Goal: Task Accomplishment & Management: Manage account settings

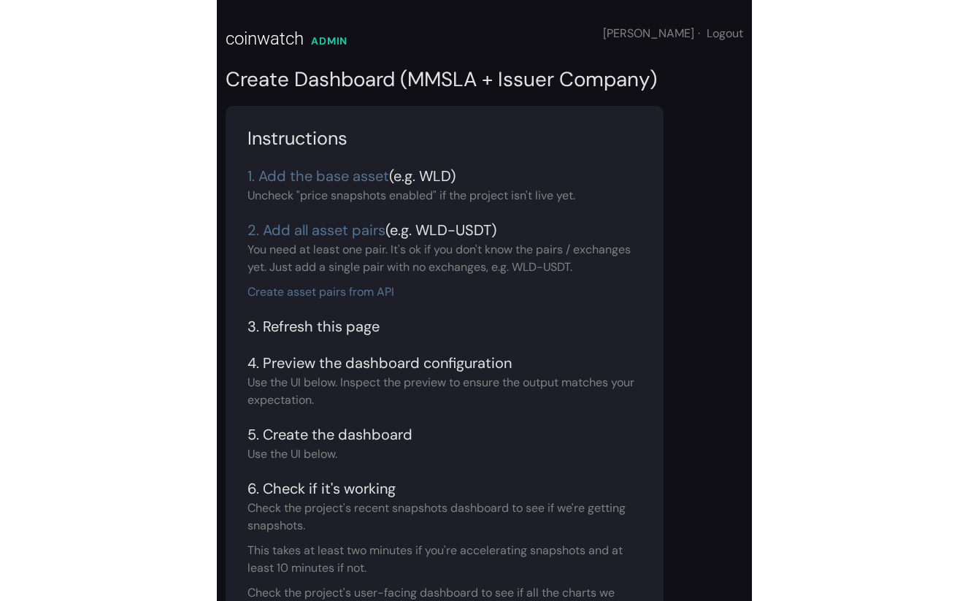
scroll to position [366, 0]
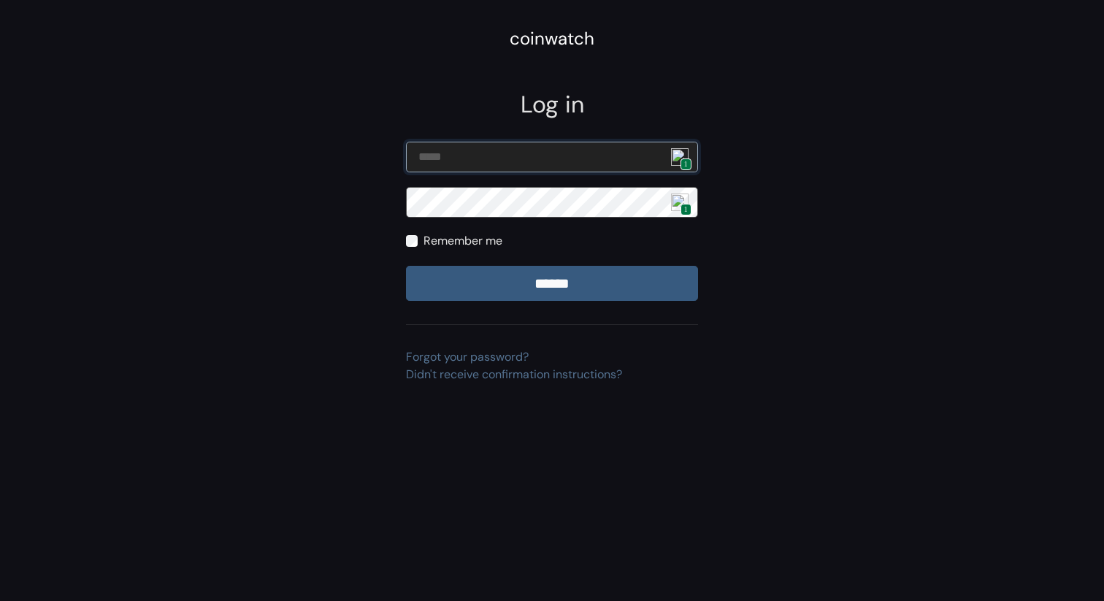
type input "**********"
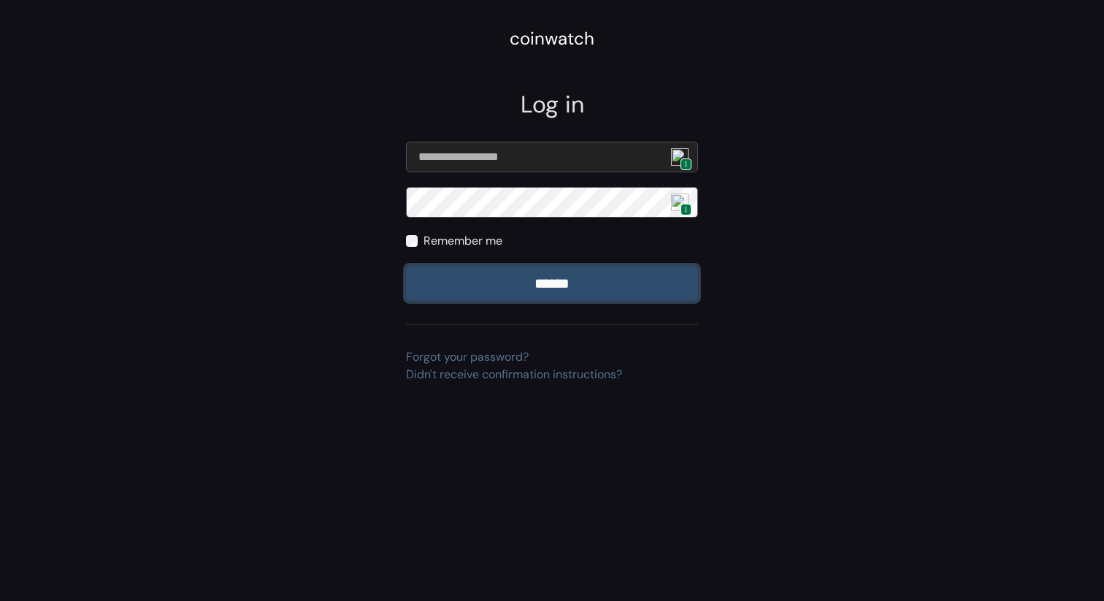
click at [551, 285] on input "******" at bounding box center [552, 283] width 292 height 35
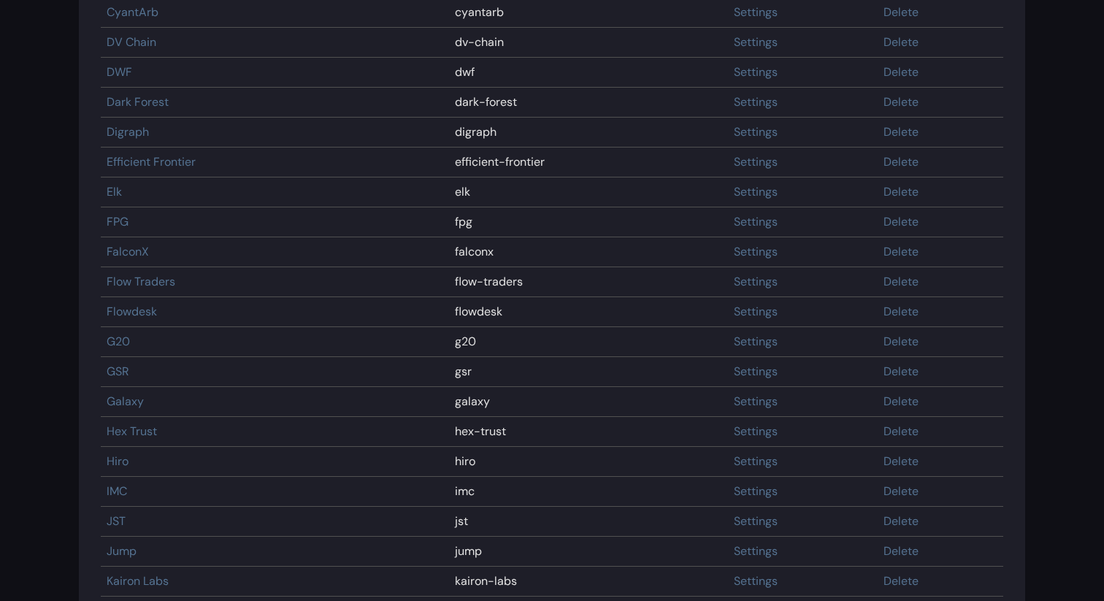
scroll to position [119, 0]
